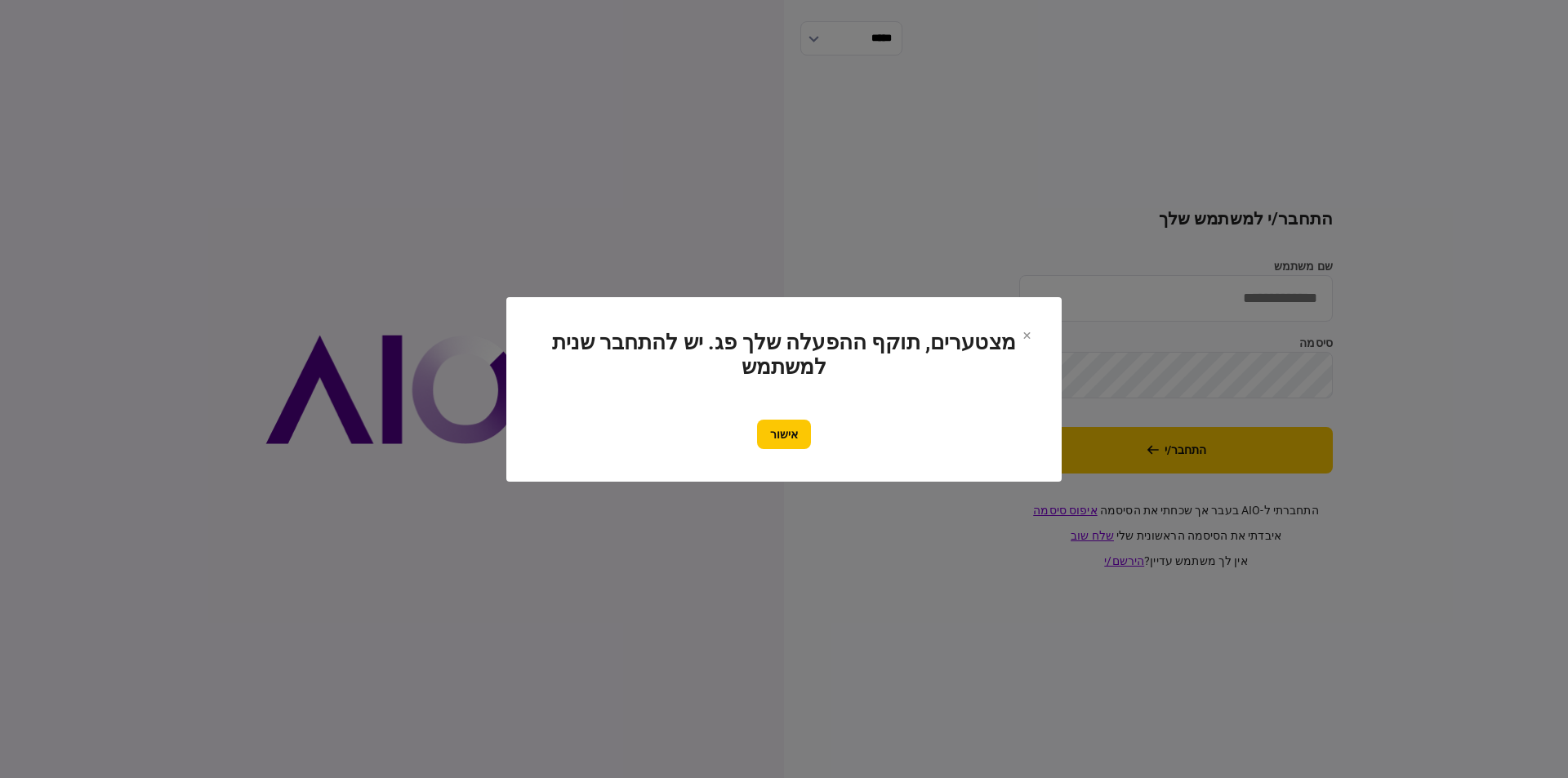
click at [788, 433] on button "אישור" at bounding box center [784, 434] width 54 height 30
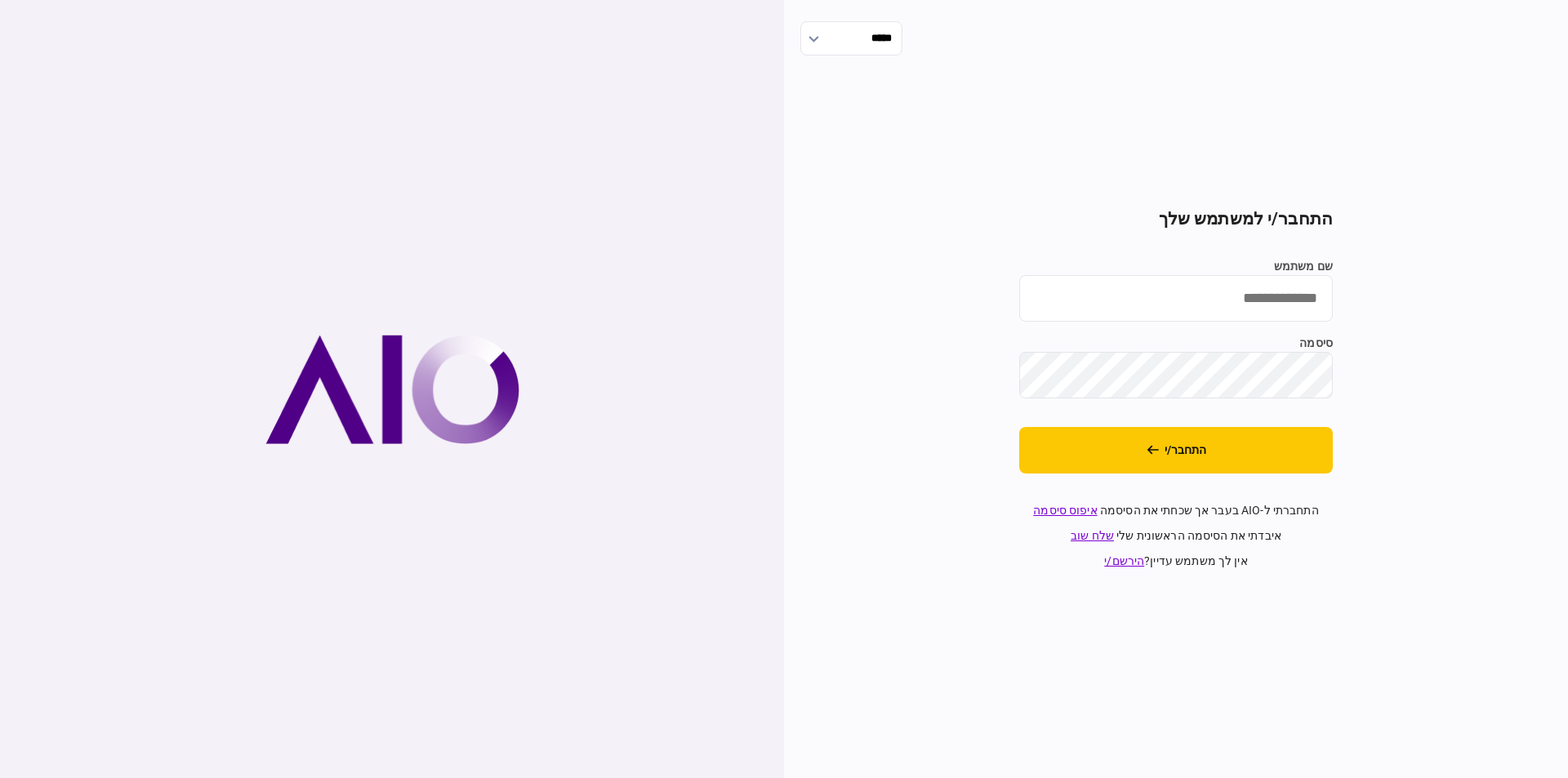
click at [1295, 311] on input "שם משתמש" at bounding box center [1176, 298] width 314 height 47
type input "**********"
click at [1194, 455] on button "התחבר/י" at bounding box center [1176, 450] width 314 height 47
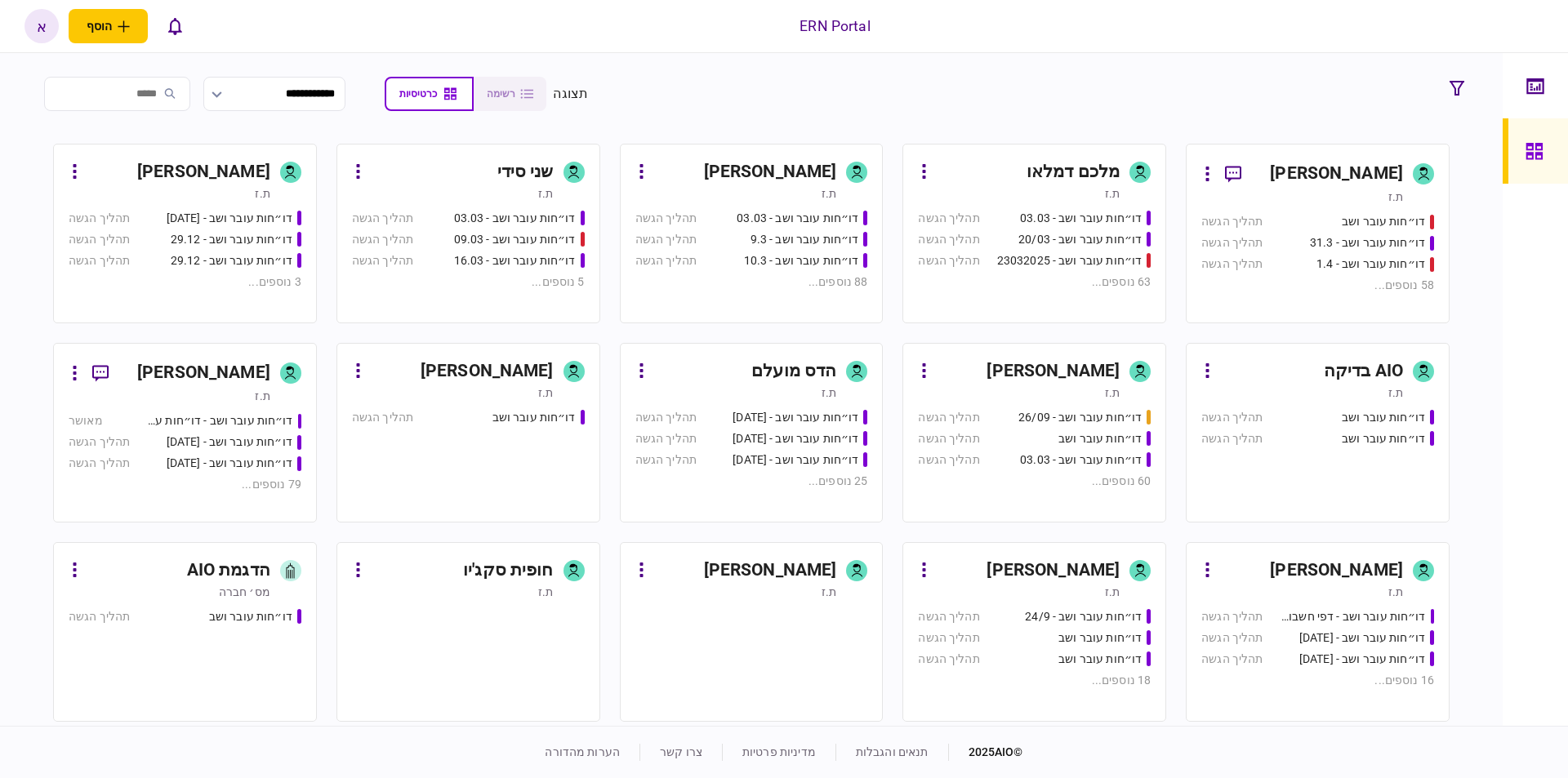
scroll to position [352, 0]
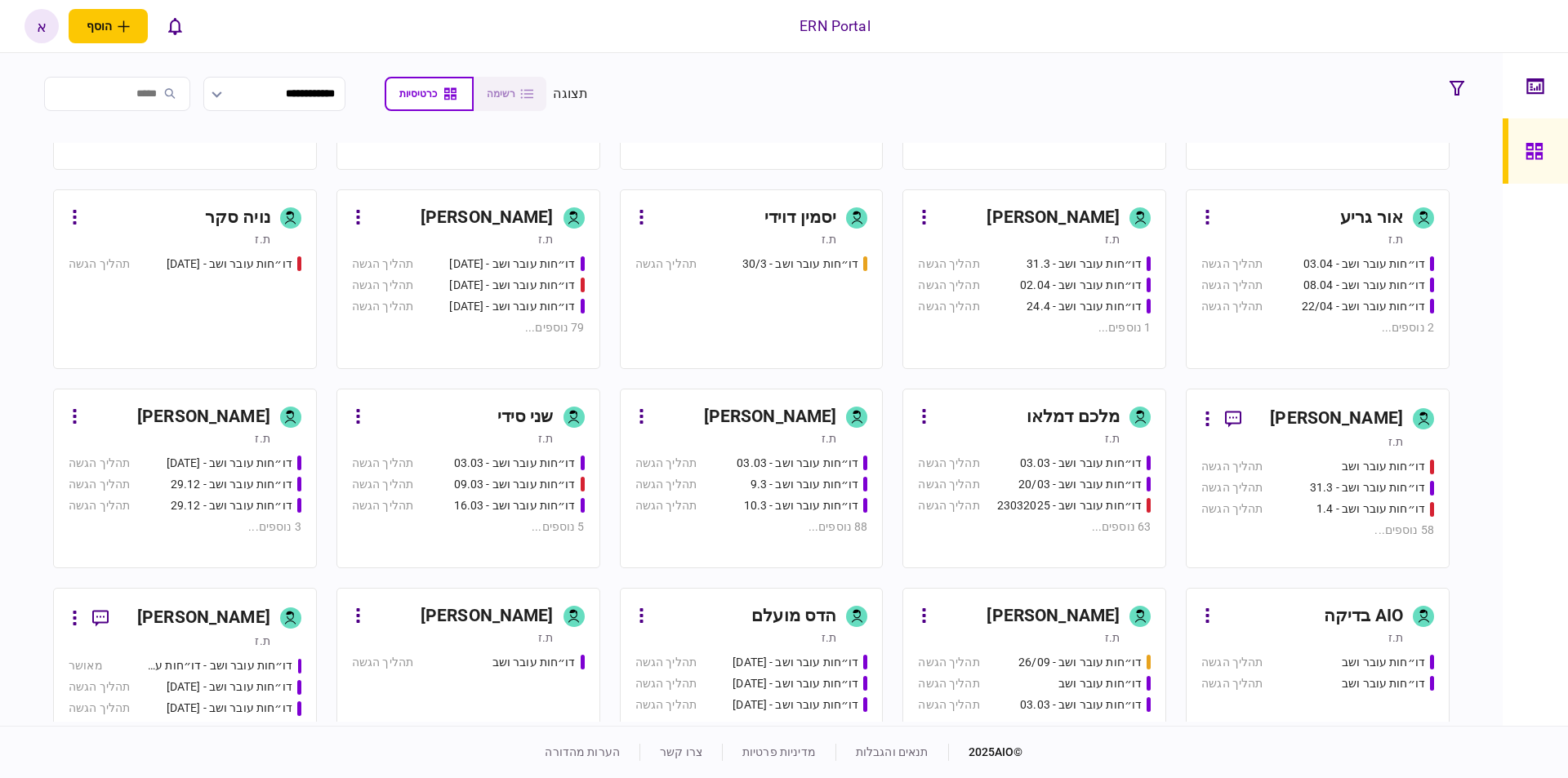
click at [832, 401] on link "איתמר שקד ת.ז דו״חות עובר ושב - 03.03 תהליך הגשה דו״חות עובר ושב - 9.3 תהליך הג…" at bounding box center [751, 479] width 264 height 180
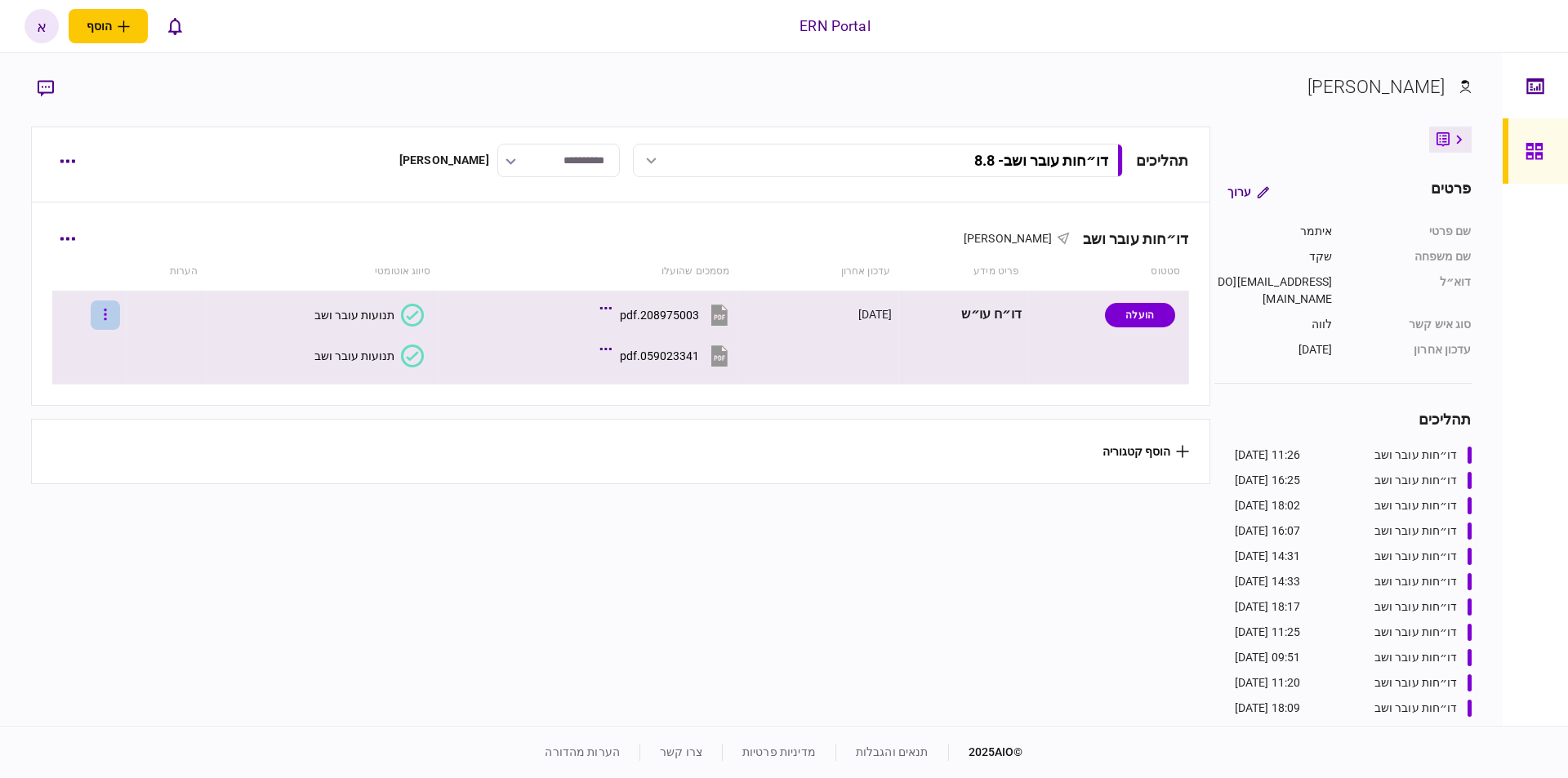
click at [120, 313] on button "button" at bounding box center [105, 314] width 30 height 30
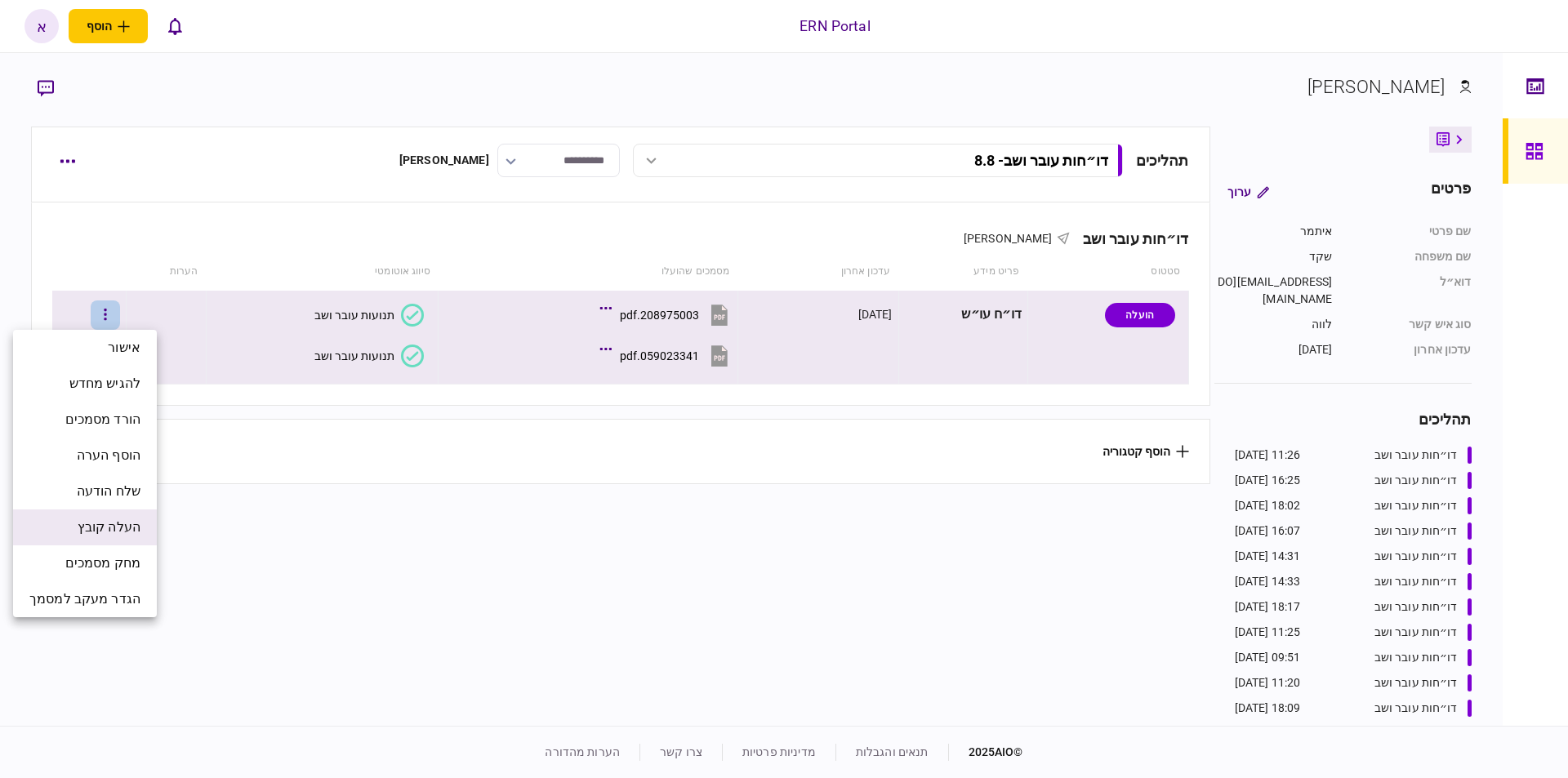
click at [132, 519] on span "העלה קובץ" at bounding box center [109, 527] width 63 height 19
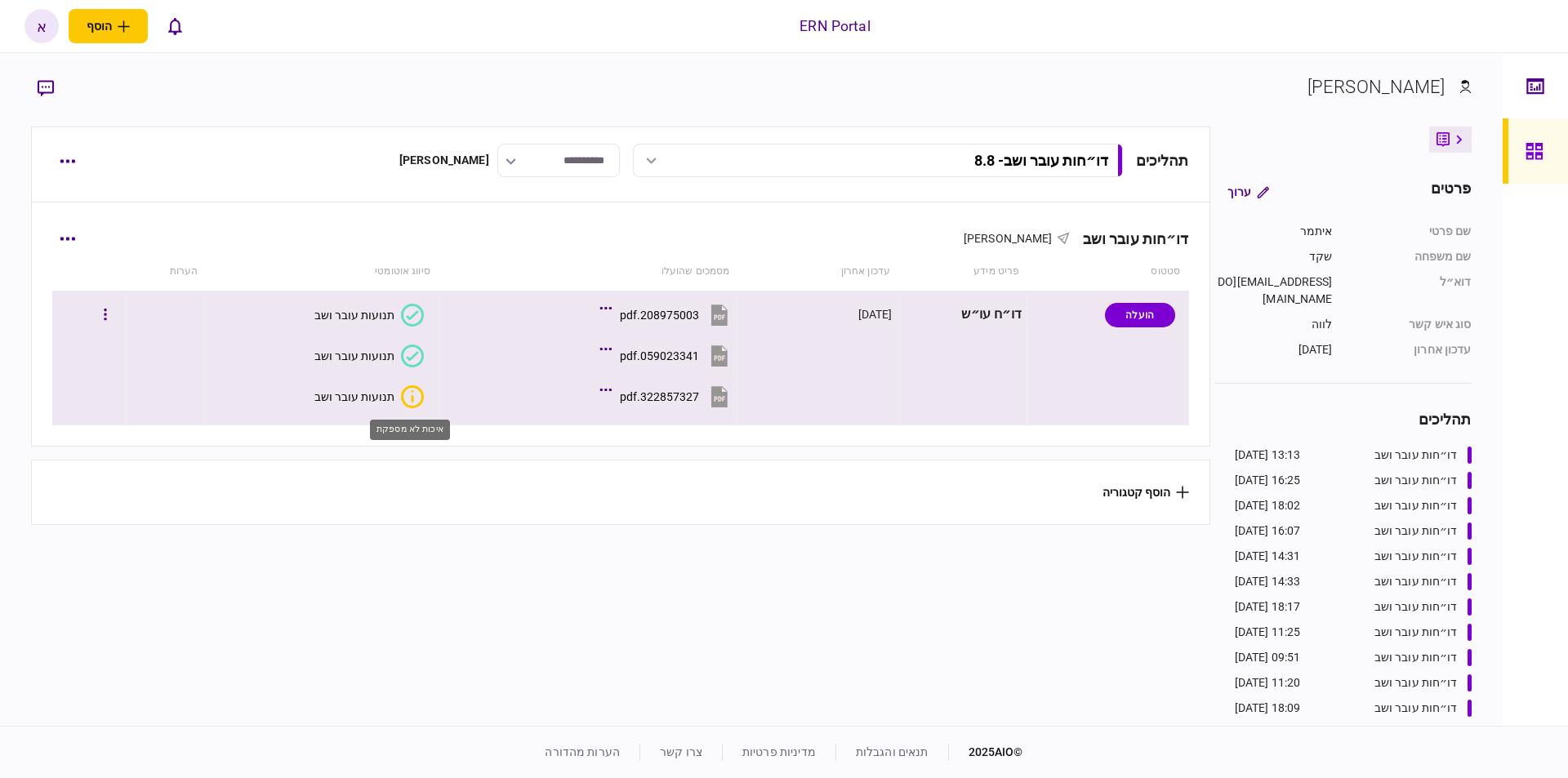
click at [412, 404] on icon "איכות לא מספקת" at bounding box center [412, 397] width 23 height 23
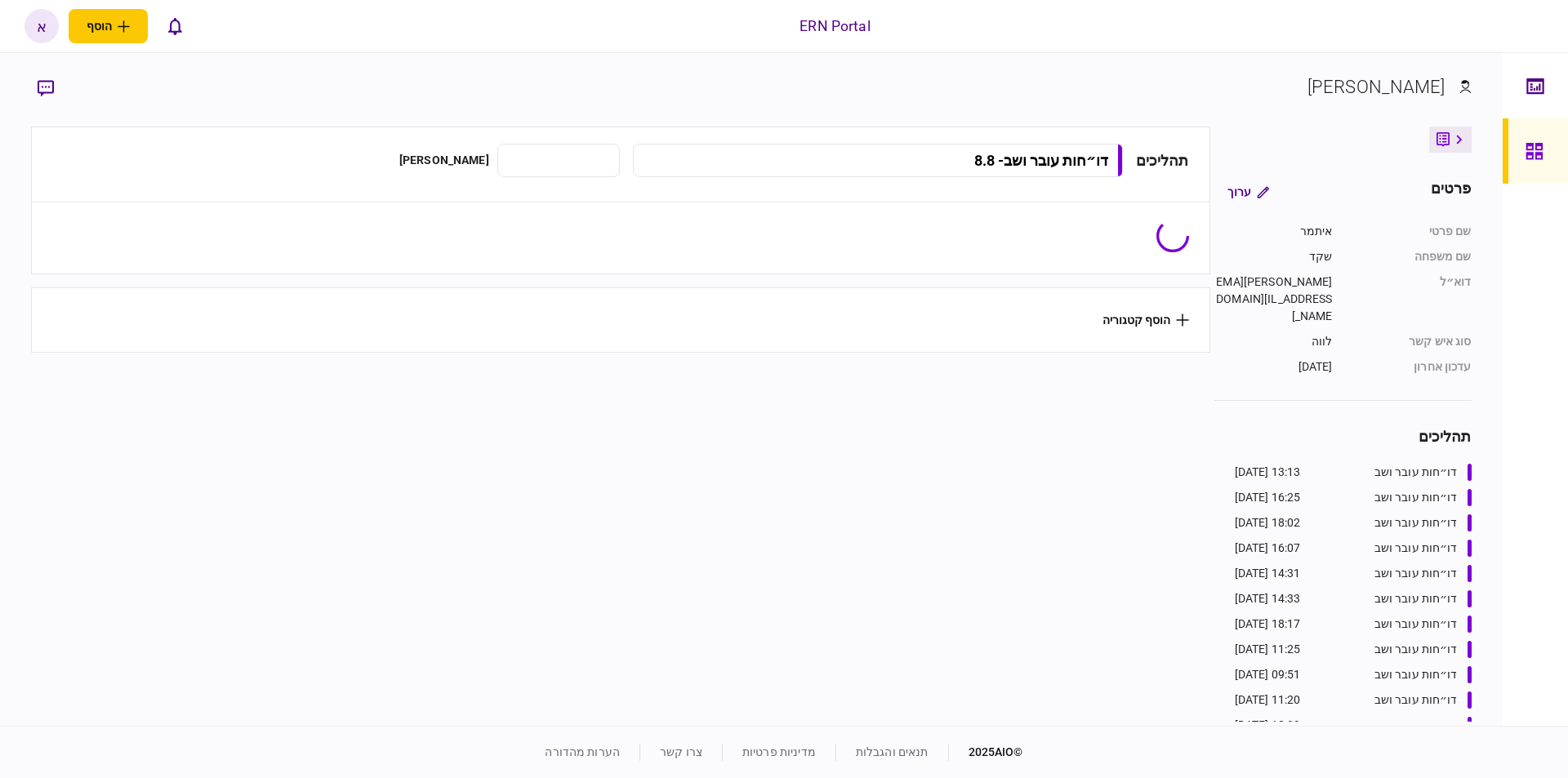
type input "**********"
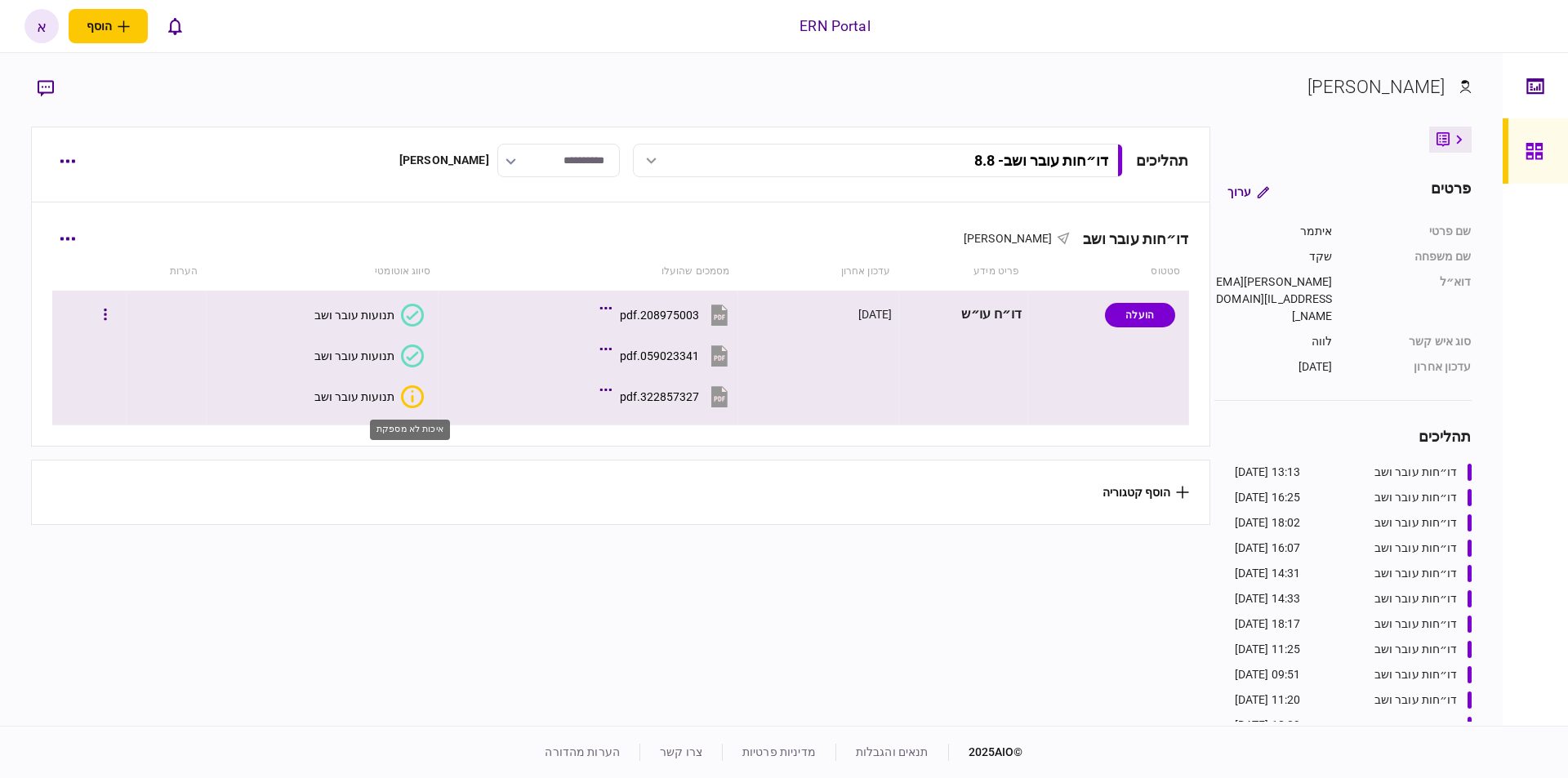
click at [401, 392] on icon "איכות לא מספקת" at bounding box center [412, 397] width 23 height 23
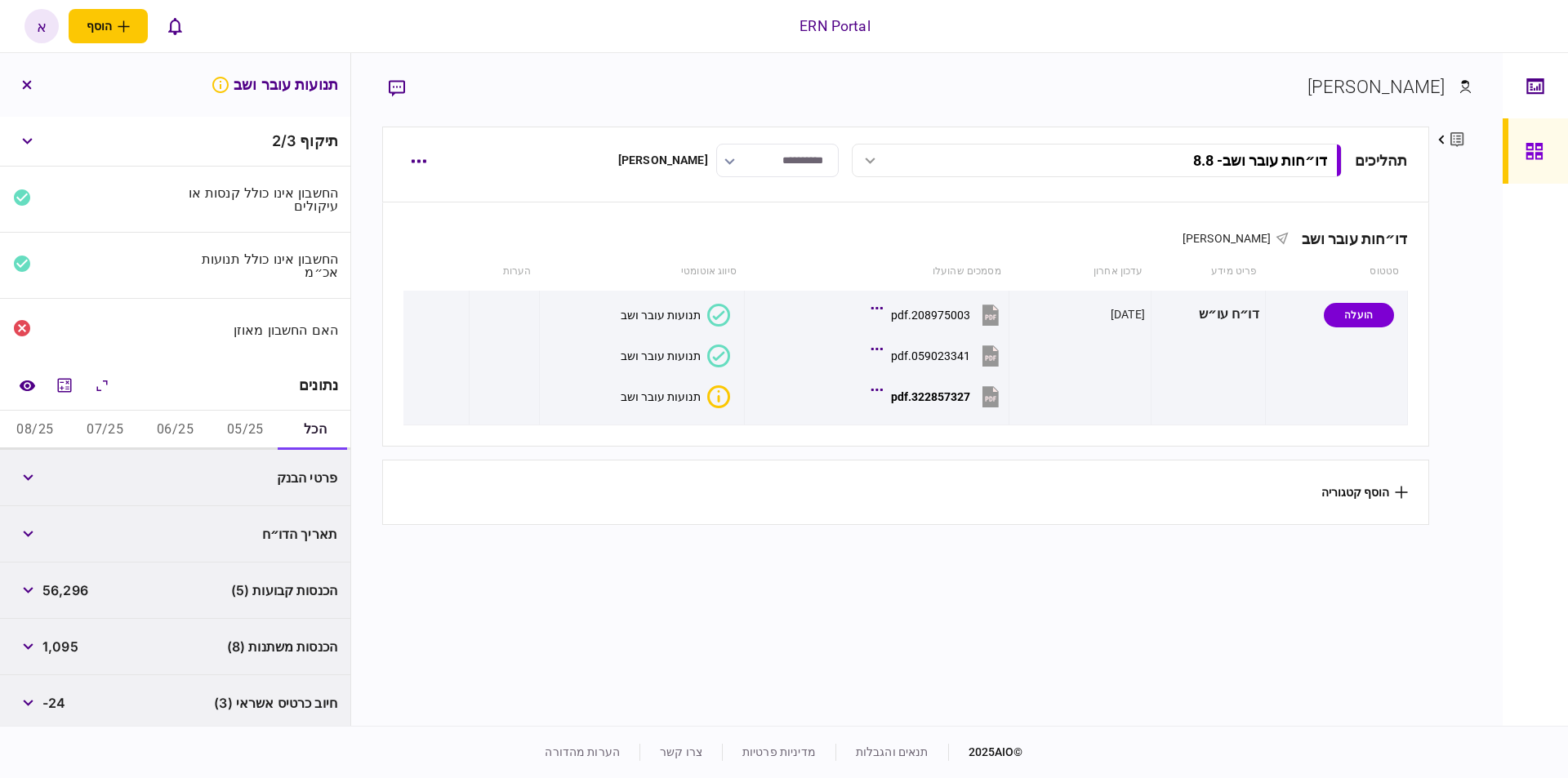
click at [254, 429] on button "05/25" at bounding box center [245, 431] width 70 height 39
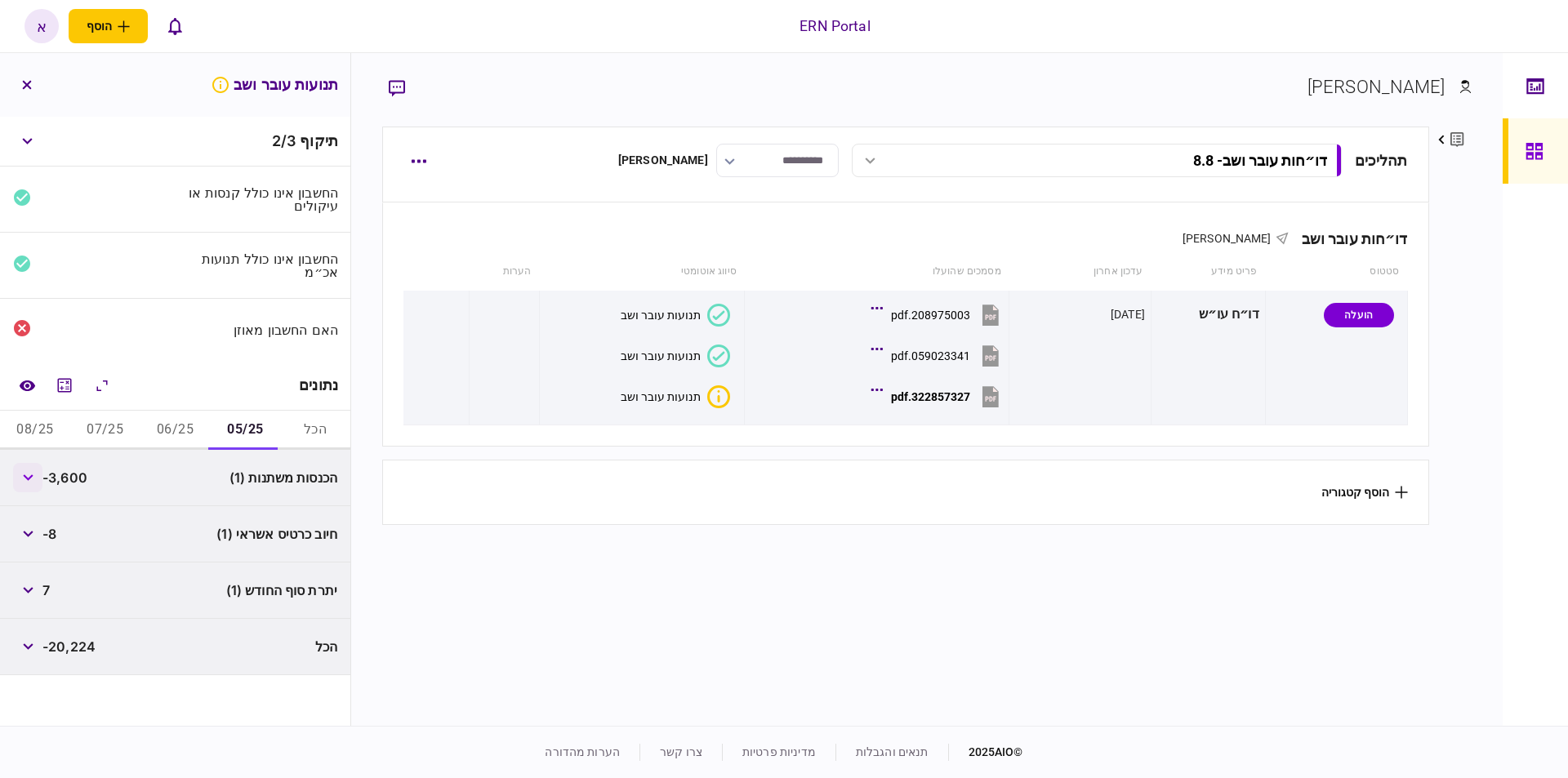
click at [17, 477] on button "button" at bounding box center [27, 477] width 30 height 30
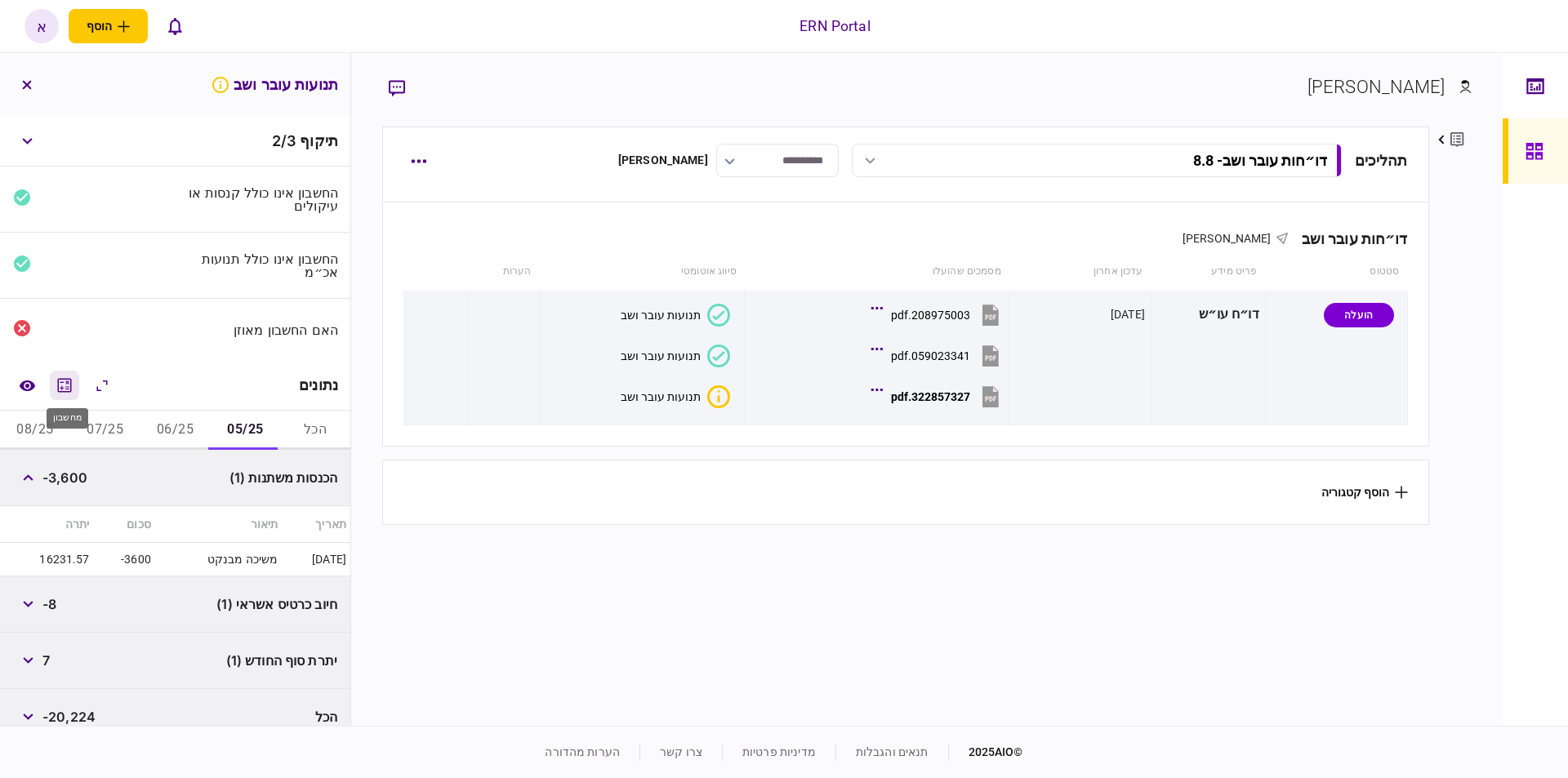
click at [58, 380] on icon "מחשבון" at bounding box center [64, 385] width 19 height 19
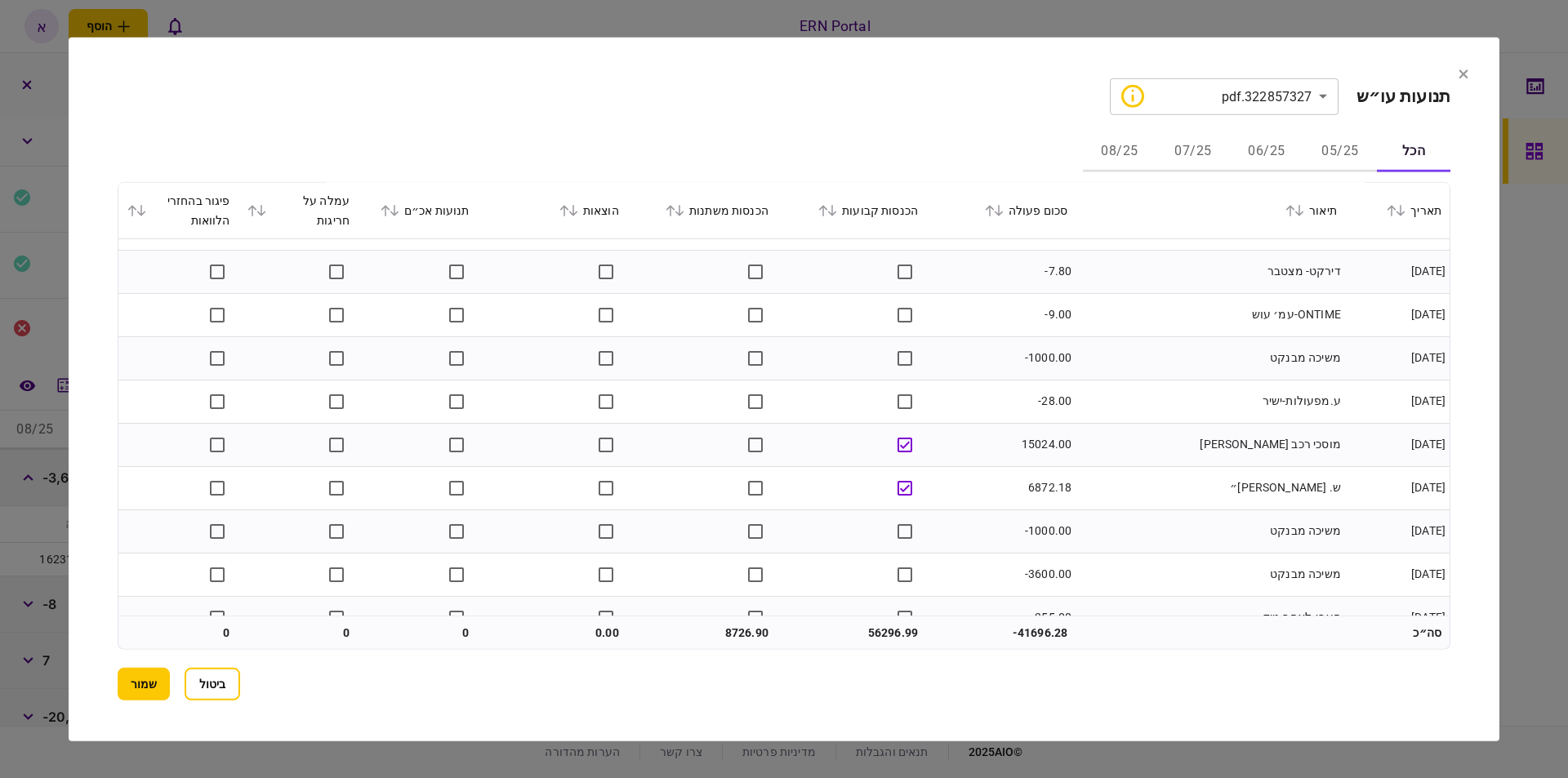
scroll to position [2568, 0]
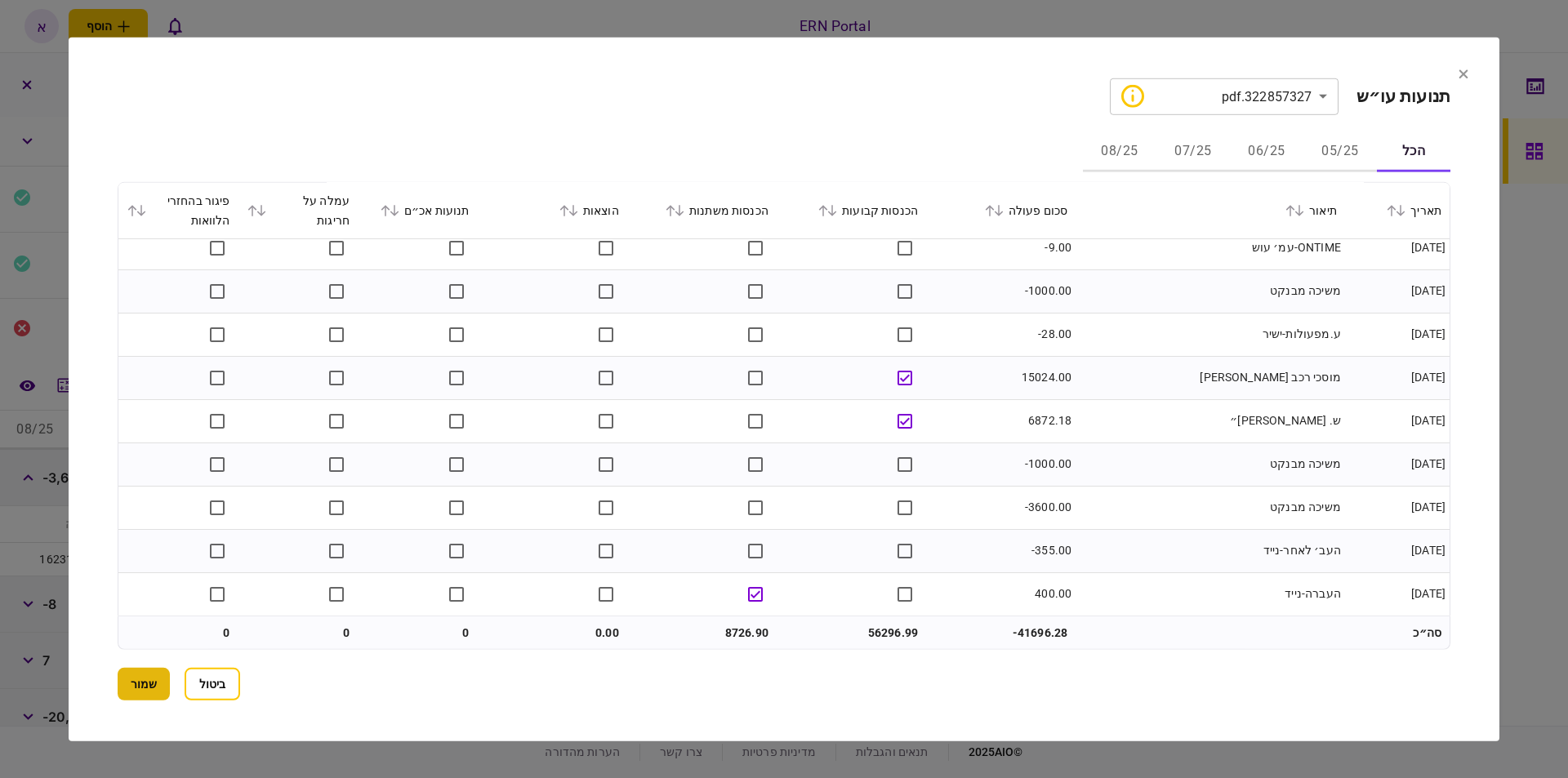
click at [137, 681] on button "שמור" at bounding box center [144, 684] width 53 height 33
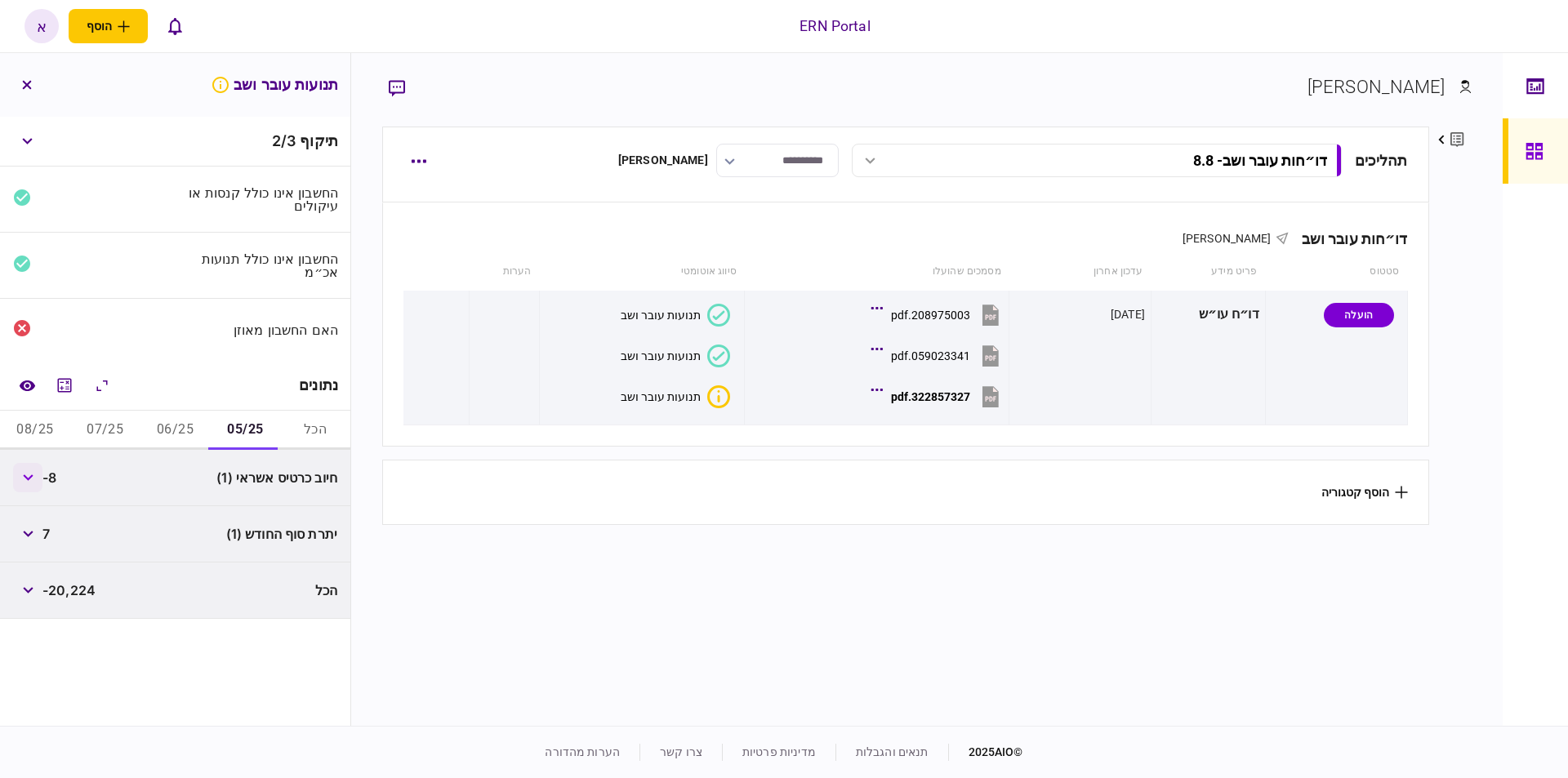
click at [18, 474] on button "button" at bounding box center [27, 477] width 30 height 30
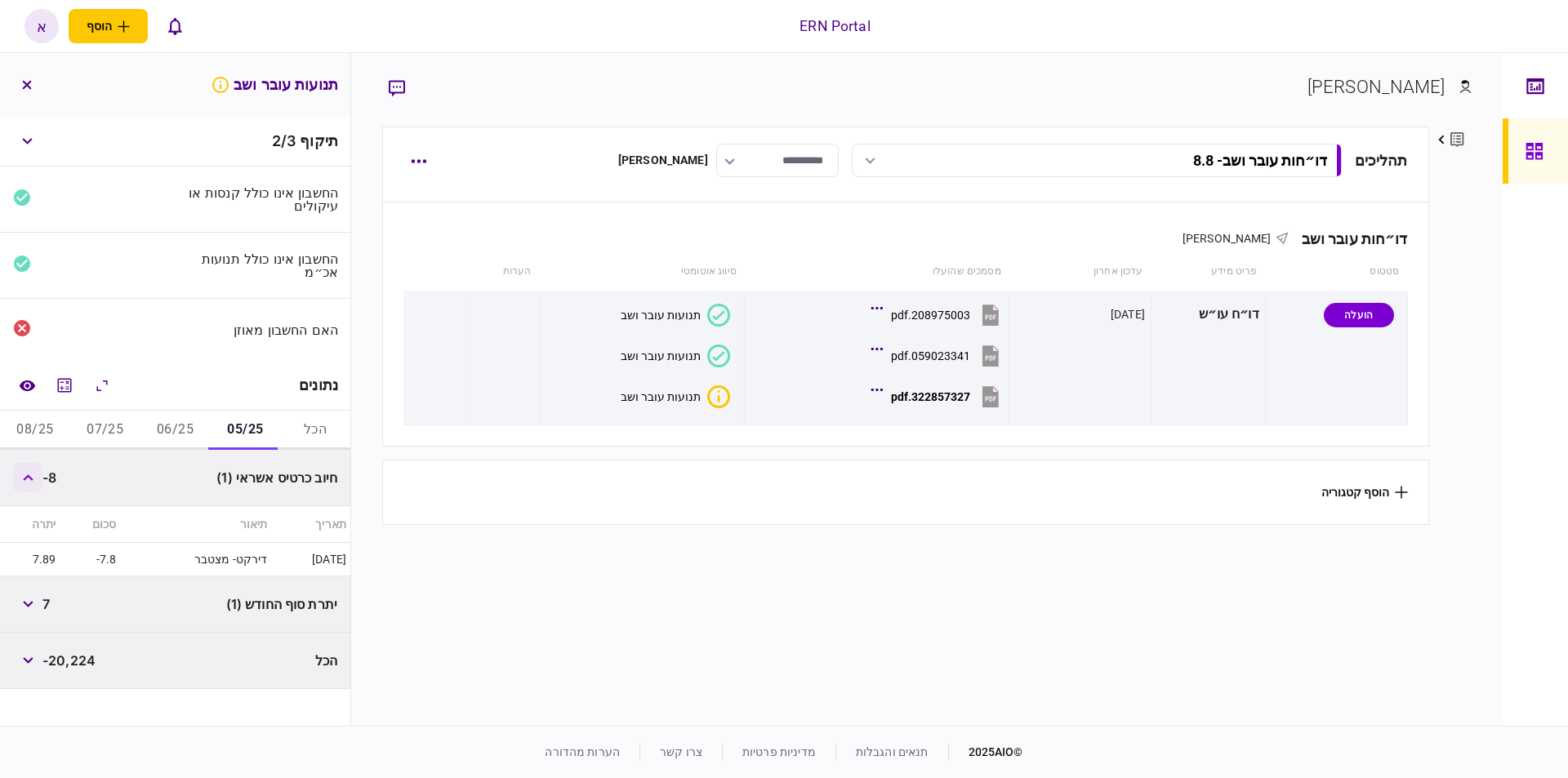
click at [18, 474] on button "button" at bounding box center [27, 477] width 30 height 30
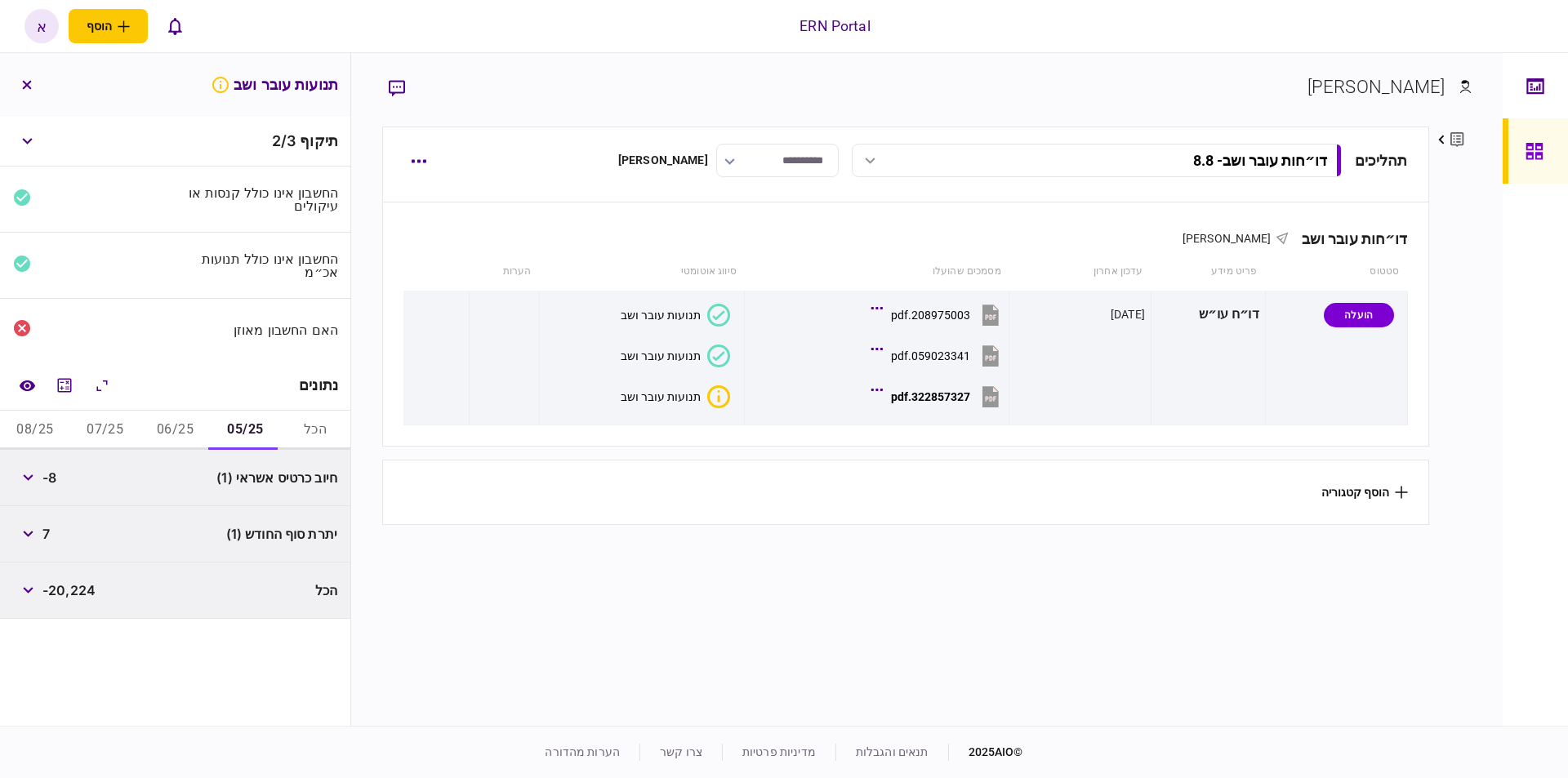
click at [50, 529] on span "7" at bounding box center [46, 533] width 8 height 19
click at [49, 529] on span "7" at bounding box center [46, 533] width 8 height 19
copy span "7"
click at [186, 423] on button "06/25" at bounding box center [175, 431] width 70 height 39
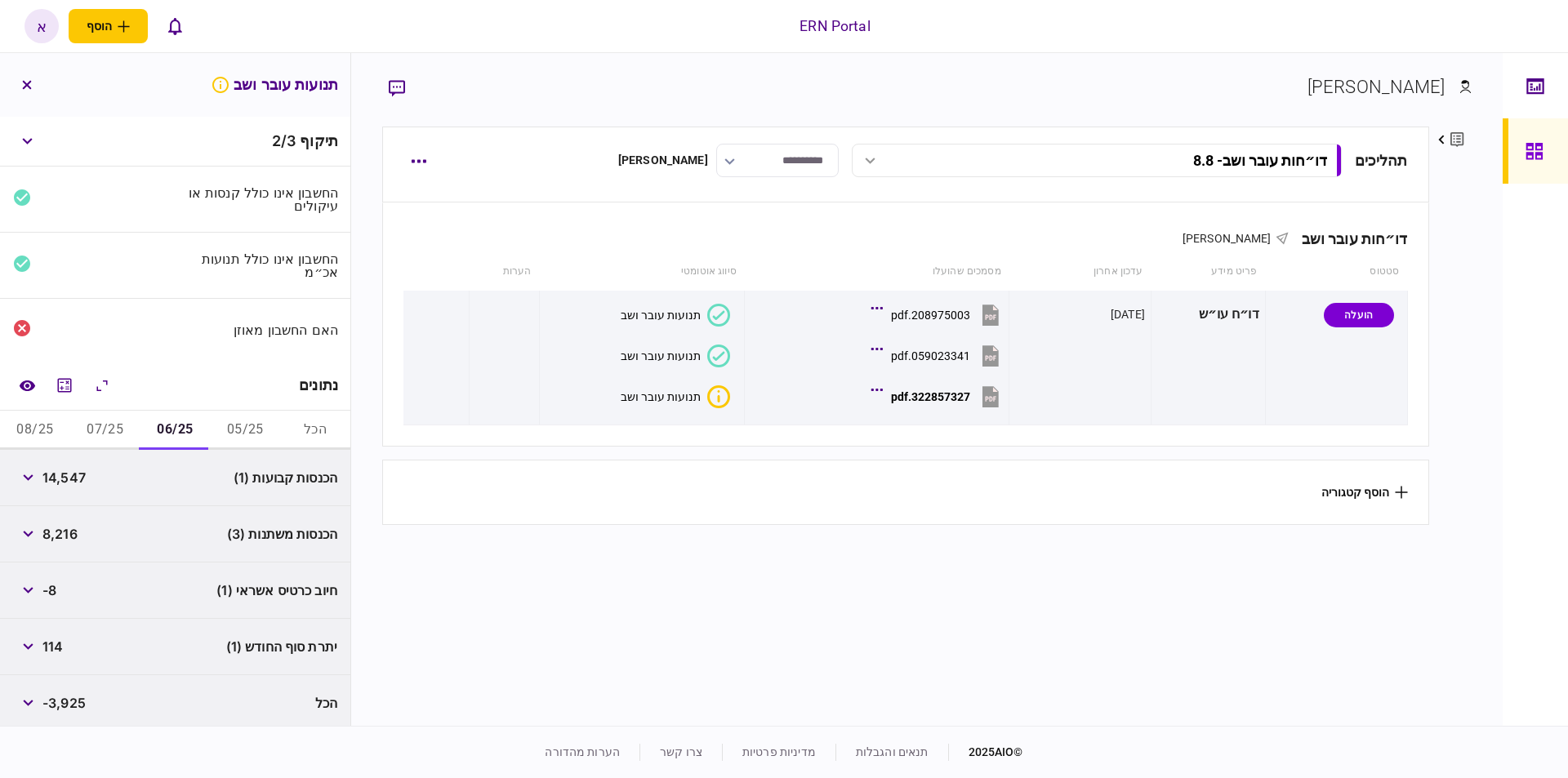
click at [73, 468] on span "14,547" at bounding box center [64, 477] width 43 height 19
copy span "14,547"
click at [71, 530] on span "8,216" at bounding box center [59, 533] width 35 height 19
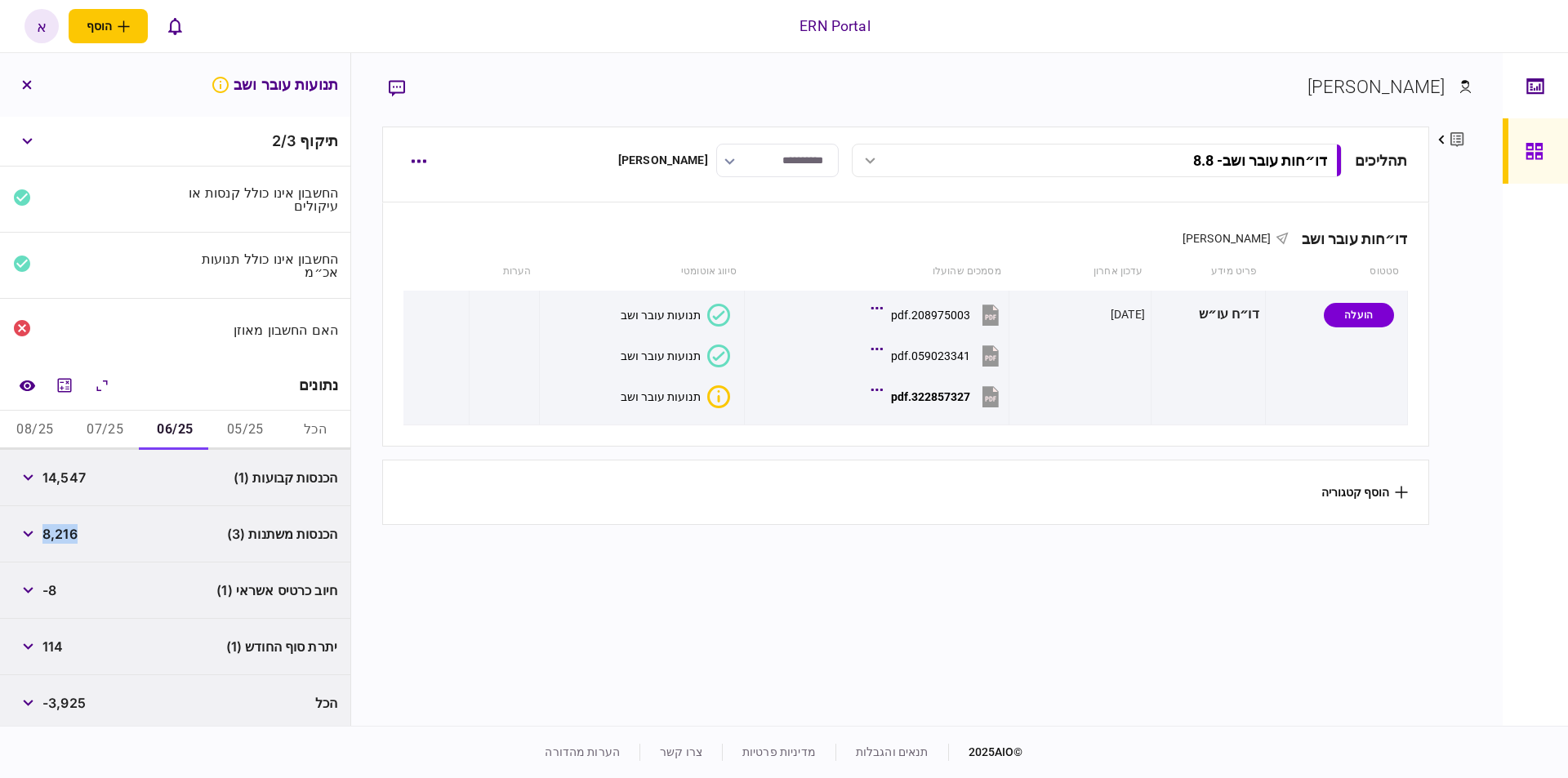
copy span "8,216"
click at [415, 729] on footer "© 2025 AIO תנאים והגבלות מדיניות פרטיות צרו קשר הערות מהדורה" at bounding box center [784, 752] width 1568 height 53
click at [53, 636] on span "114" at bounding box center [53, 643] width 20 height 19
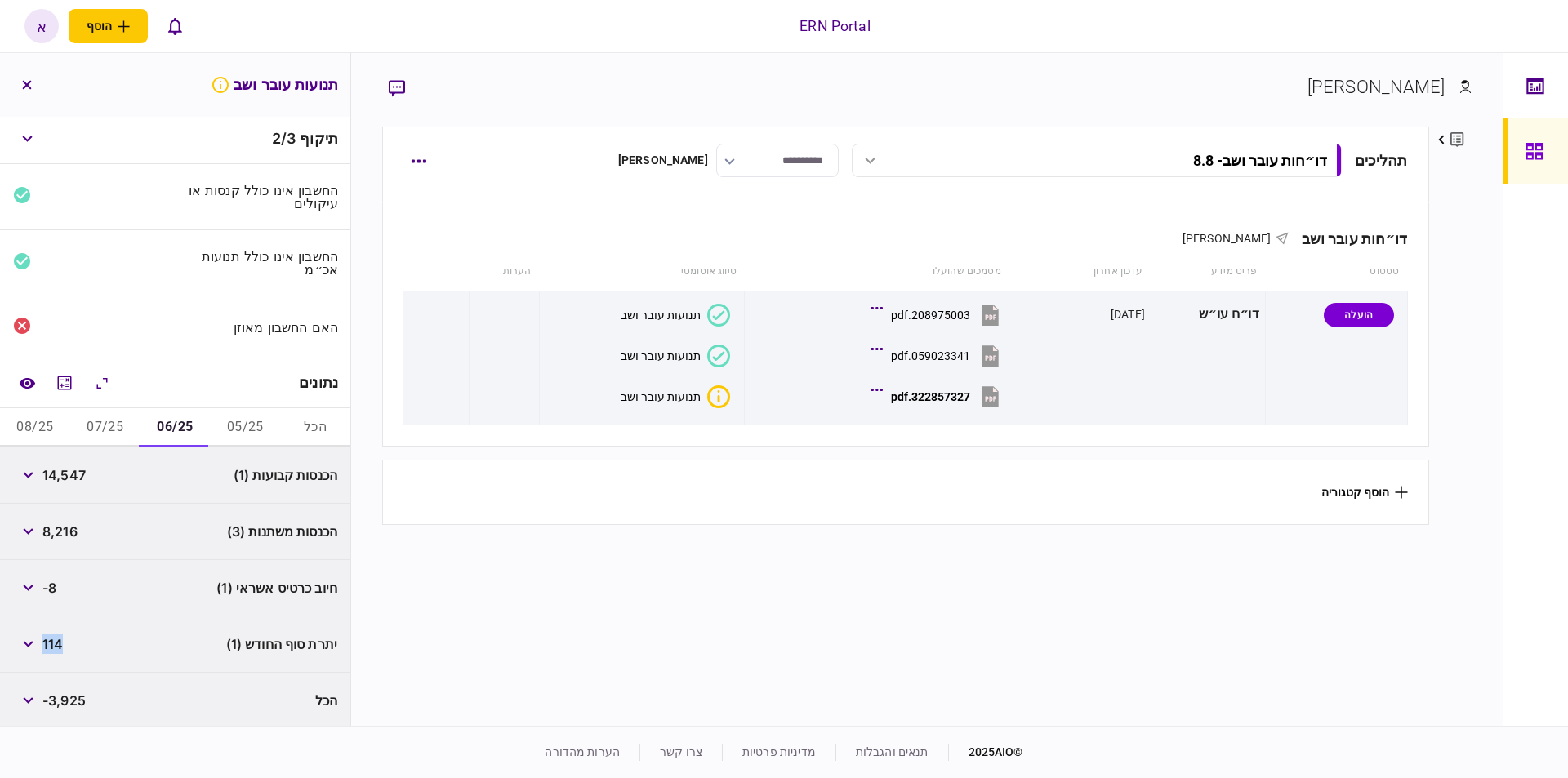
copy span "114"
click at [572, 741] on footer "© 2025 AIO תנאים והגבלות מדיניות פרטיות צרו קשר הערות מהדורה" at bounding box center [784, 752] width 1568 height 53
click at [109, 427] on button "07/25" at bounding box center [105, 428] width 70 height 39
click at [59, 470] on span "19,853" at bounding box center [64, 475] width 43 height 19
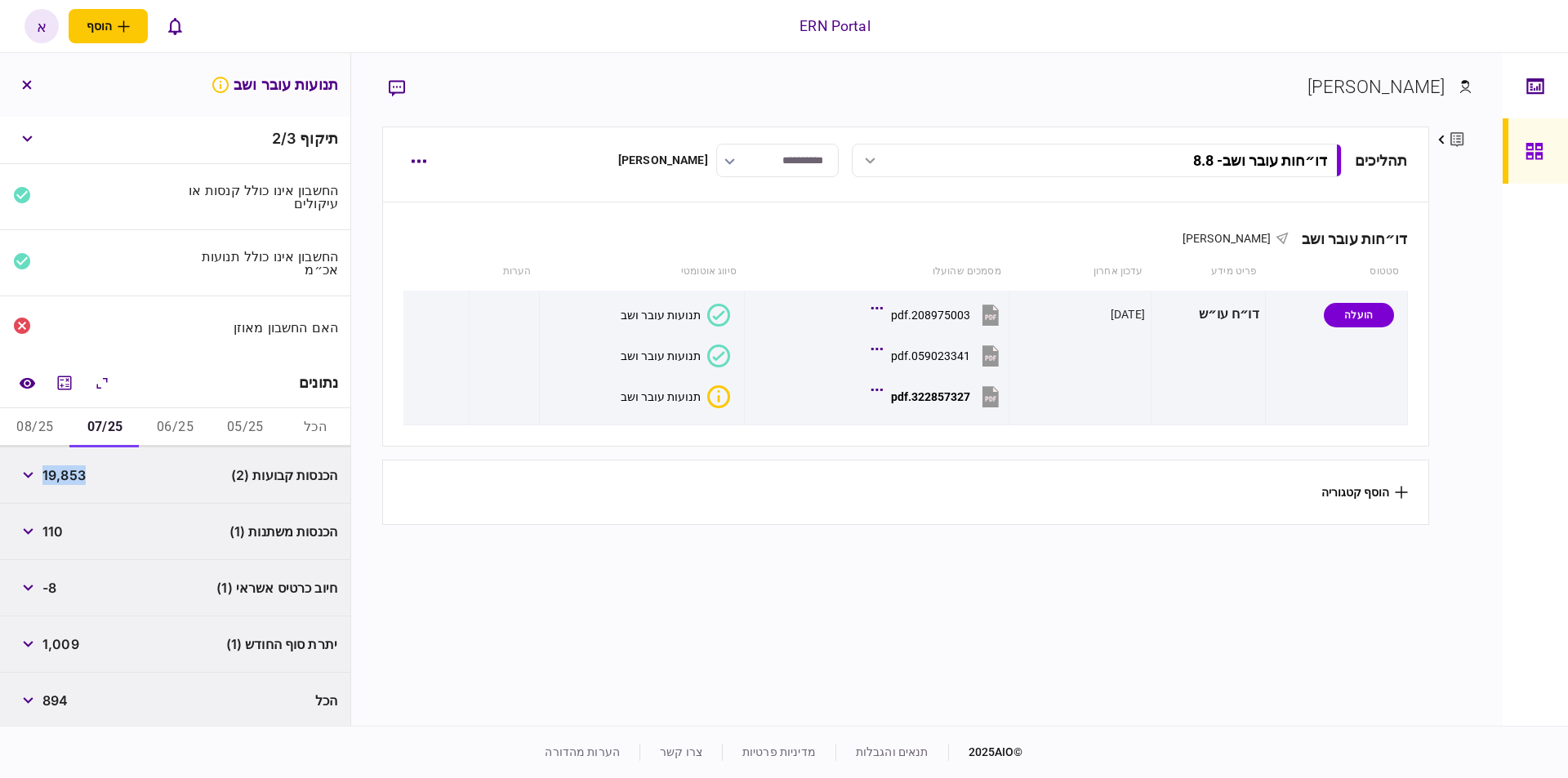
copy span "19,853"
click at [595, 705] on section "תהליכים דו״חות עובר ושב - 8.8 דו״חות עובר ושב - 8.8 13:13 [DATE] דו״חות עובר וש…" at bounding box center [905, 424] width 1046 height 595
click at [50, 639] on span "1,009" at bounding box center [60, 643] width 36 height 19
click at [54, 641] on span "1,009" at bounding box center [60, 643] width 36 height 19
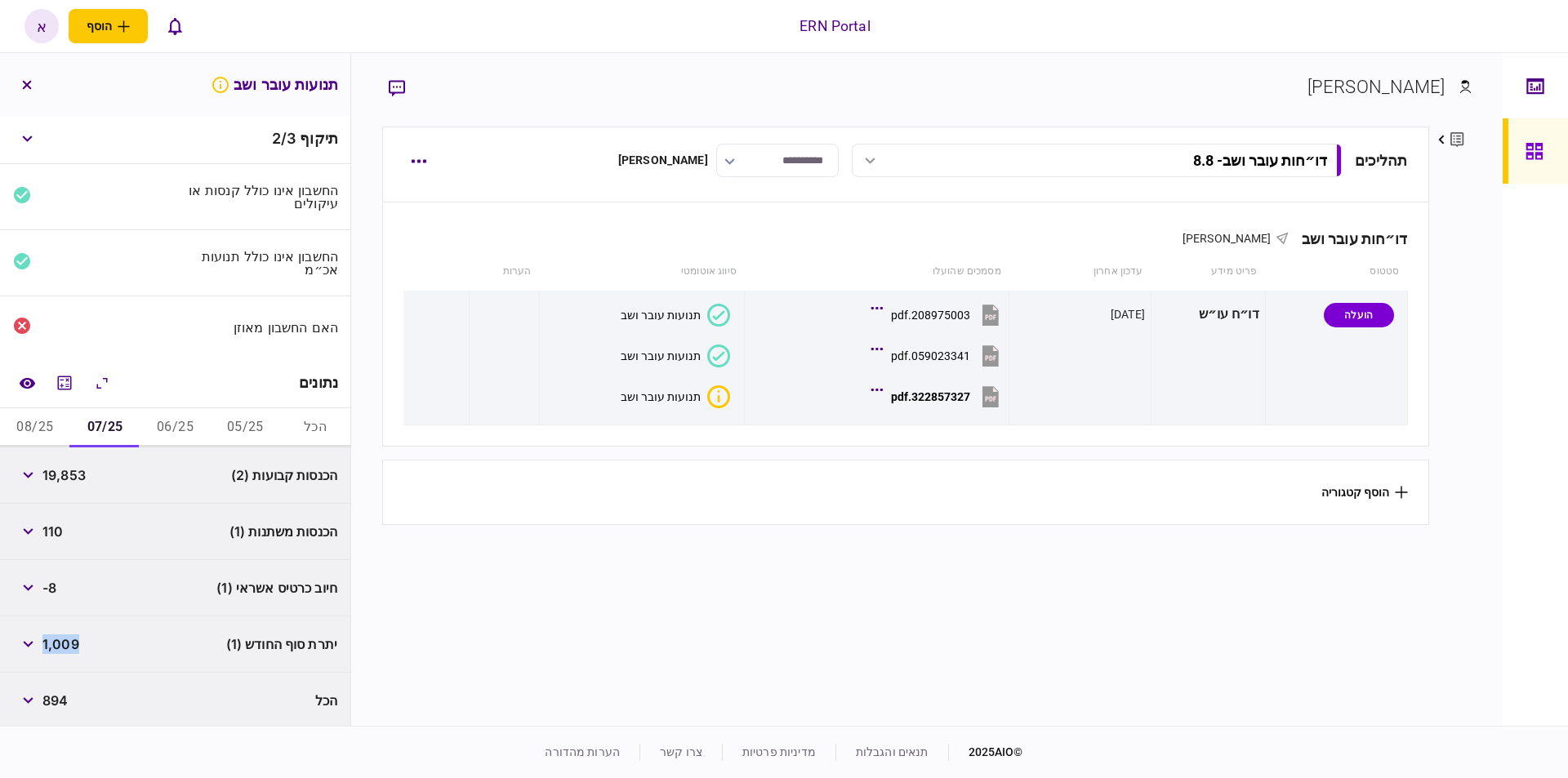
copy span "1,009"
click at [25, 422] on button "08/25" at bounding box center [35, 428] width 70 height 39
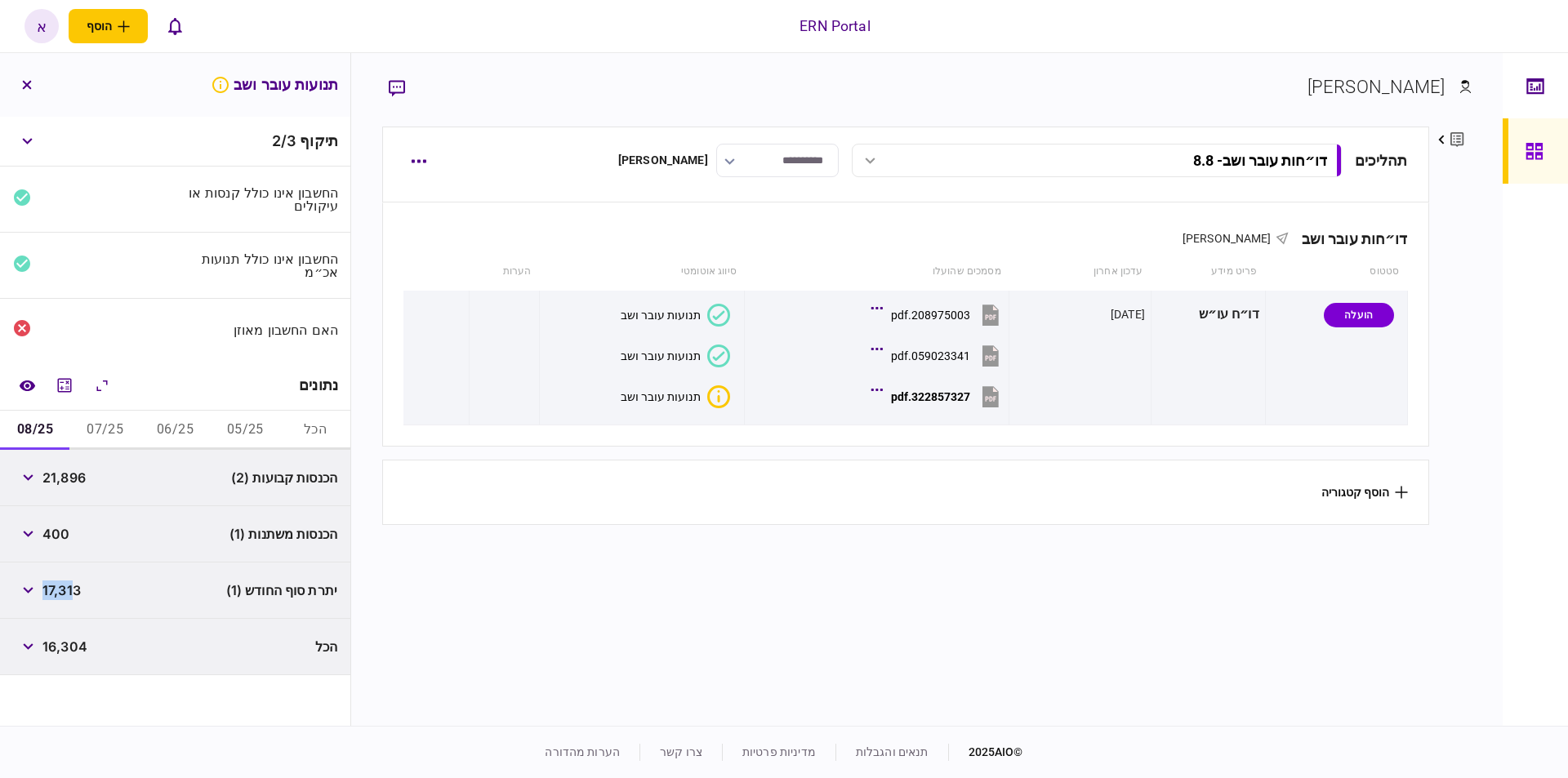
scroll to position [0, 0]
click at [60, 472] on span "21,896" at bounding box center [64, 477] width 43 height 19
copy span "21,896"
click at [64, 525] on span "400" at bounding box center [56, 533] width 27 height 19
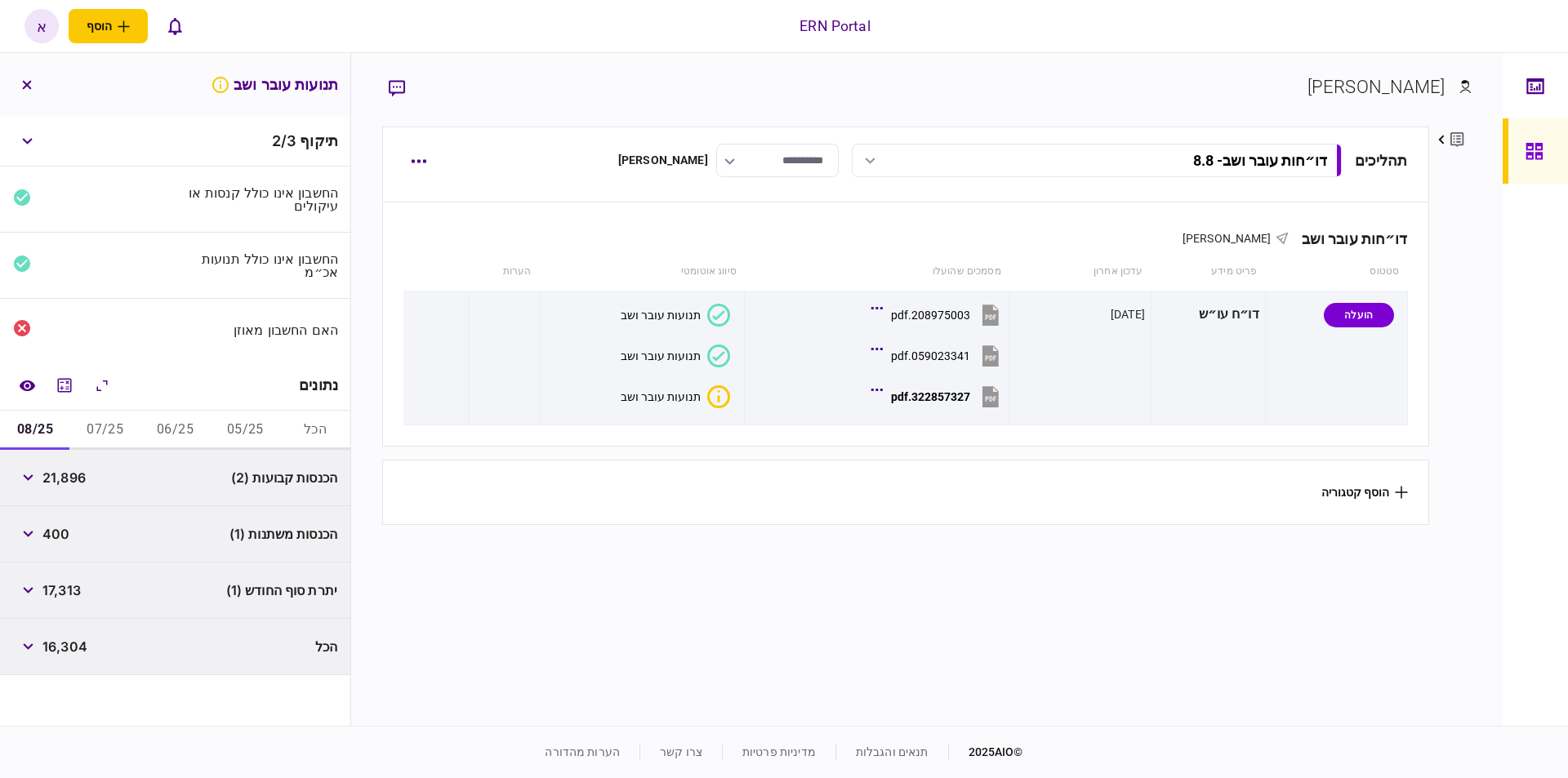
click at [64, 525] on span "400" at bounding box center [56, 533] width 27 height 19
copy span "400"
click at [1397, 600] on section "תהליכים דו״חות עובר ושב - 8.8 דו״חות עובר ושב - 8.8 13:13 [DATE] דו״חות עובר וש…" at bounding box center [905, 424] width 1046 height 595
click at [58, 587] on span "17,313" at bounding box center [61, 590] width 38 height 19
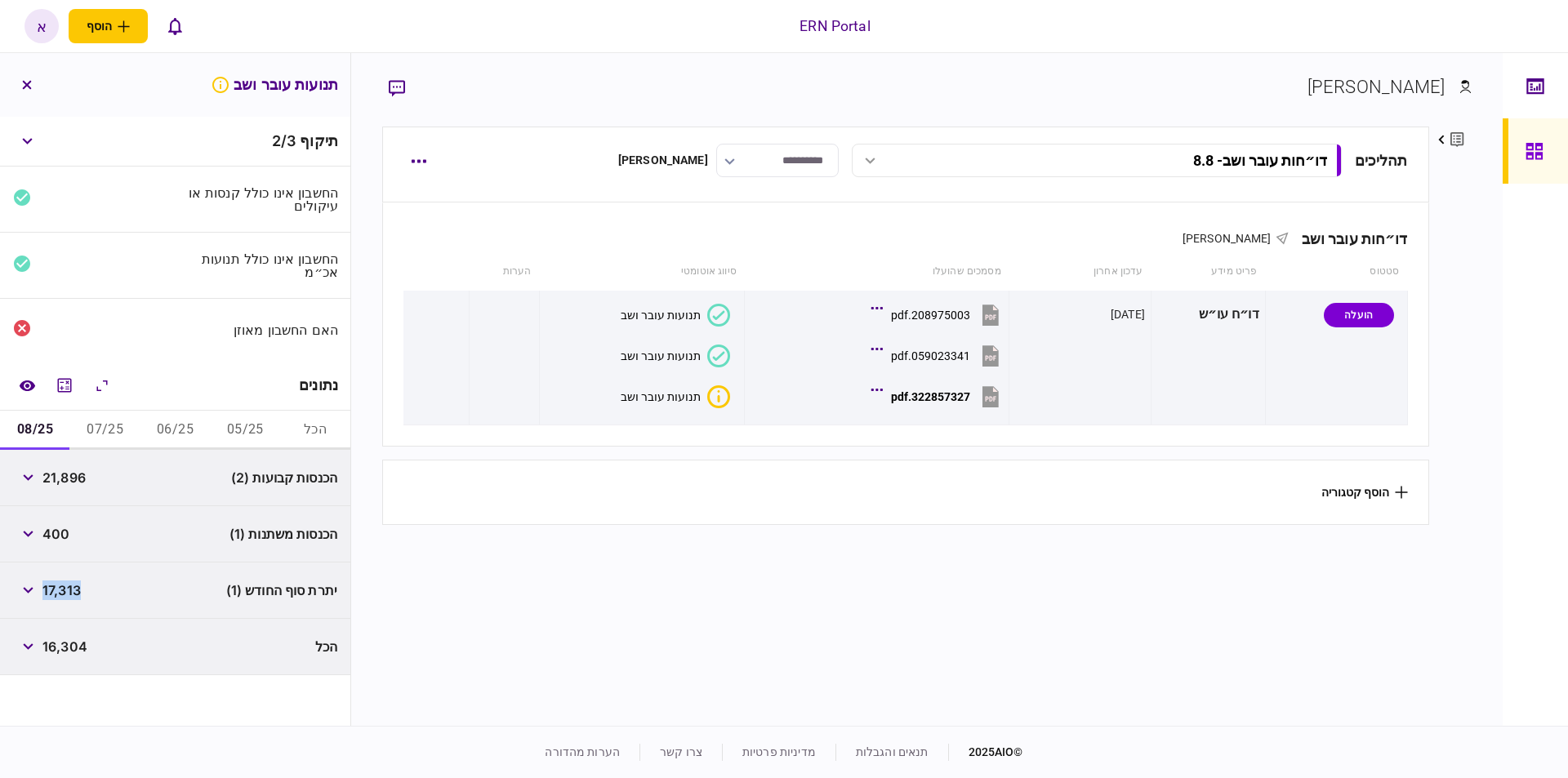
copy span "17,313"
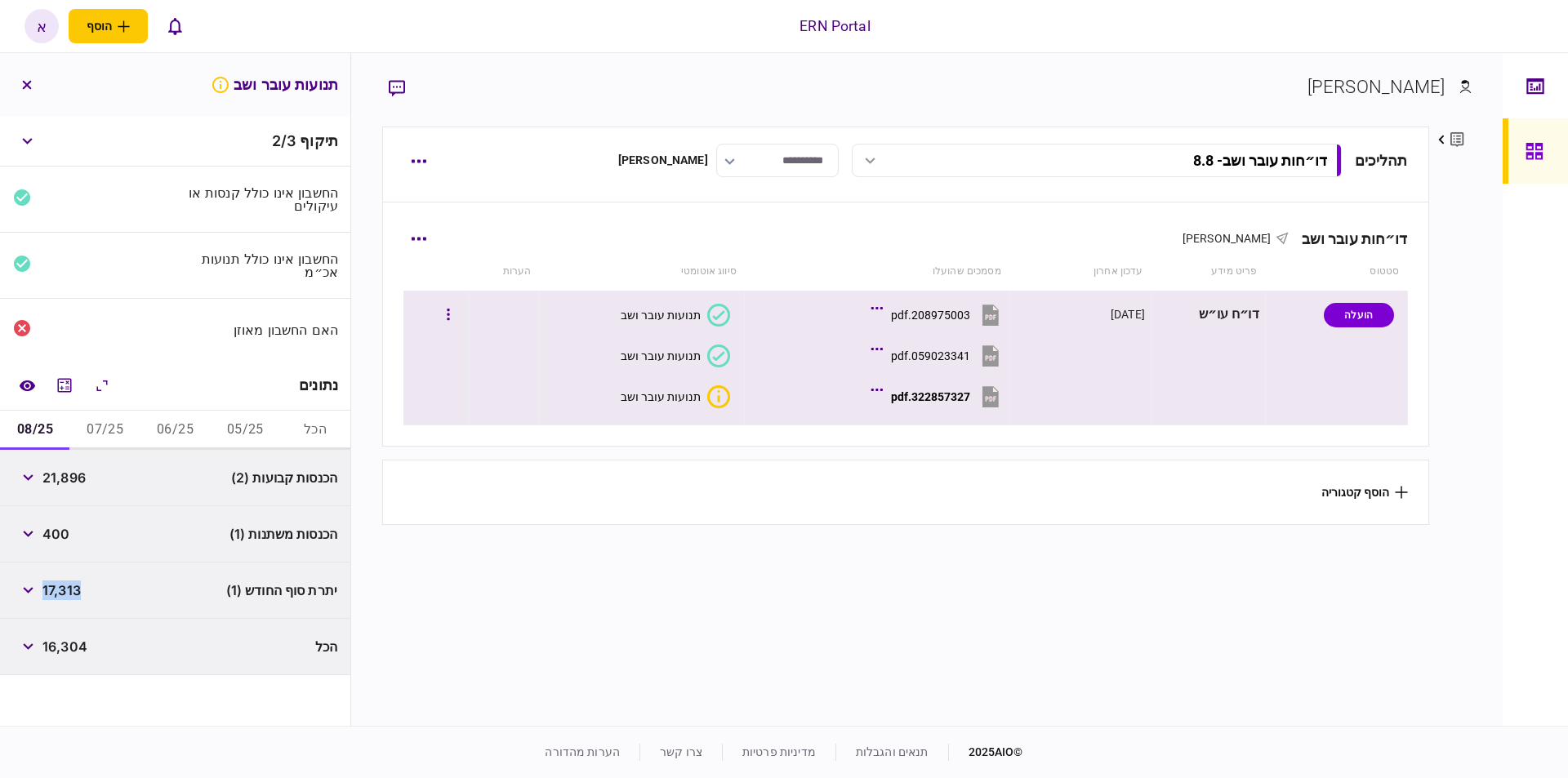
click at [945, 400] on div "322857327.pdf" at bounding box center [930, 396] width 79 height 13
click at [910, 394] on div "322857327.pdf" at bounding box center [930, 396] width 79 height 13
